Goal: Check status: Check status

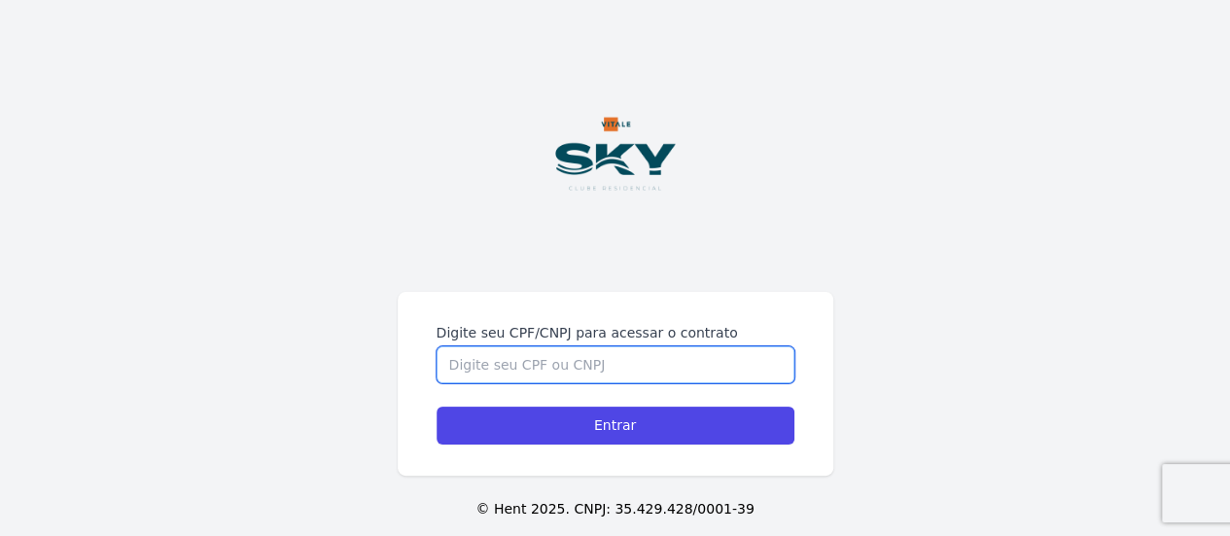
click at [534, 352] on input "Digite seu CPF/CNPJ para acessar o contrato" at bounding box center [616, 364] width 358 height 37
type input "16761646774"
click at [437, 407] on input "Entrar" at bounding box center [616, 426] width 358 height 38
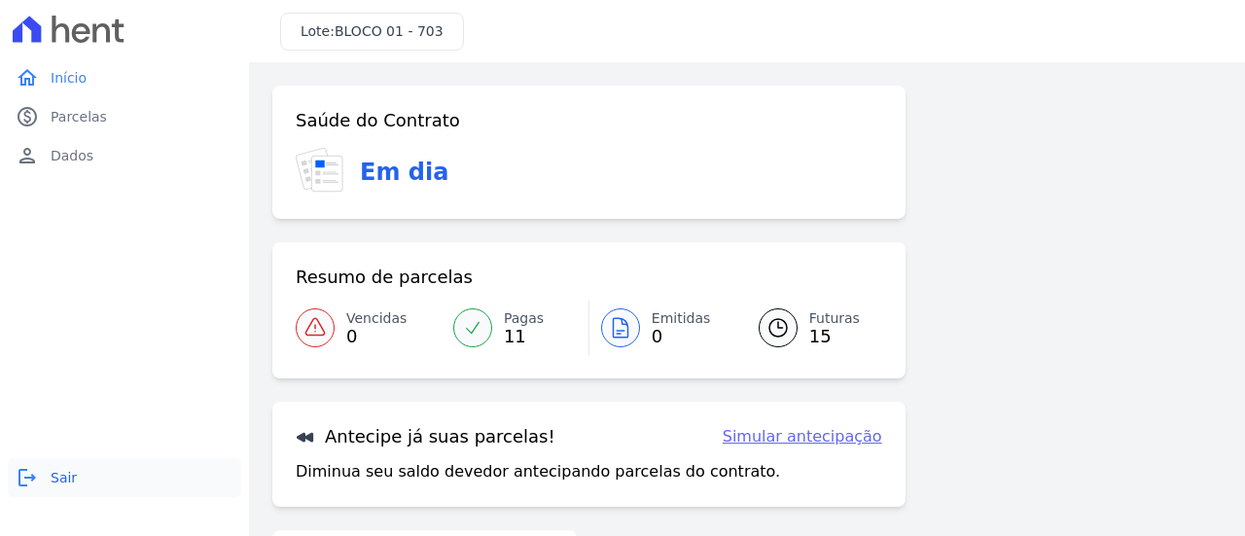
click at [64, 474] on span "Sair" at bounding box center [64, 477] width 26 height 19
